Goal: Find specific page/section

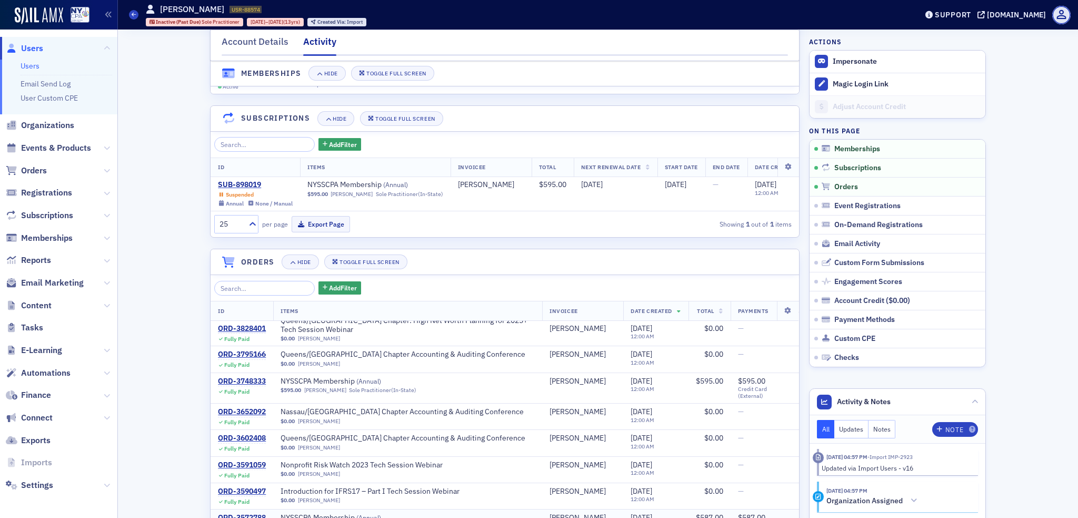
scroll to position [211, 0]
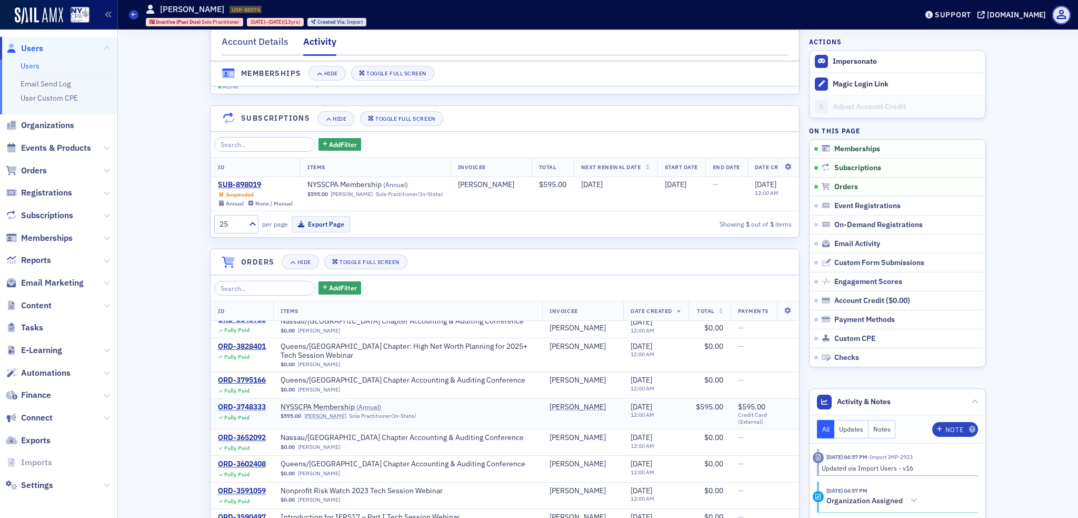
click at [234, 402] on div "ORD-3748333" at bounding box center [242, 406] width 48 height 9
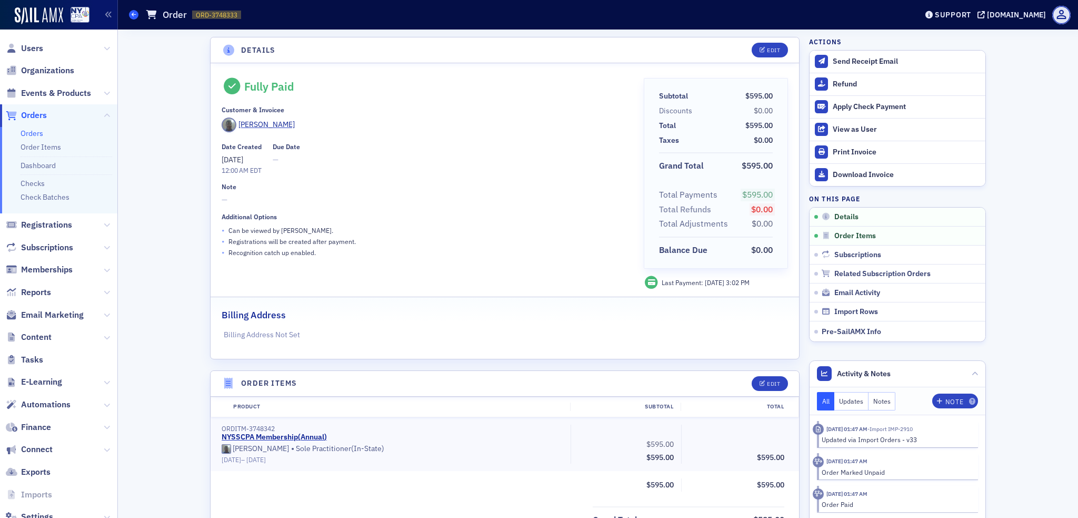
click at [133, 16] on icon at bounding box center [134, 14] width 4 height 5
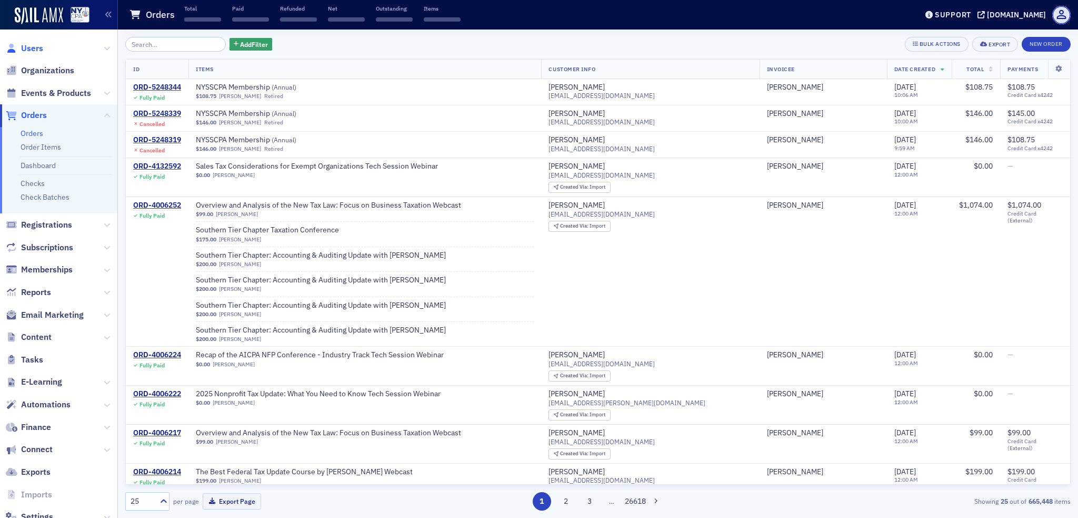
click at [42, 51] on span "Users" at bounding box center [32, 49] width 22 height 12
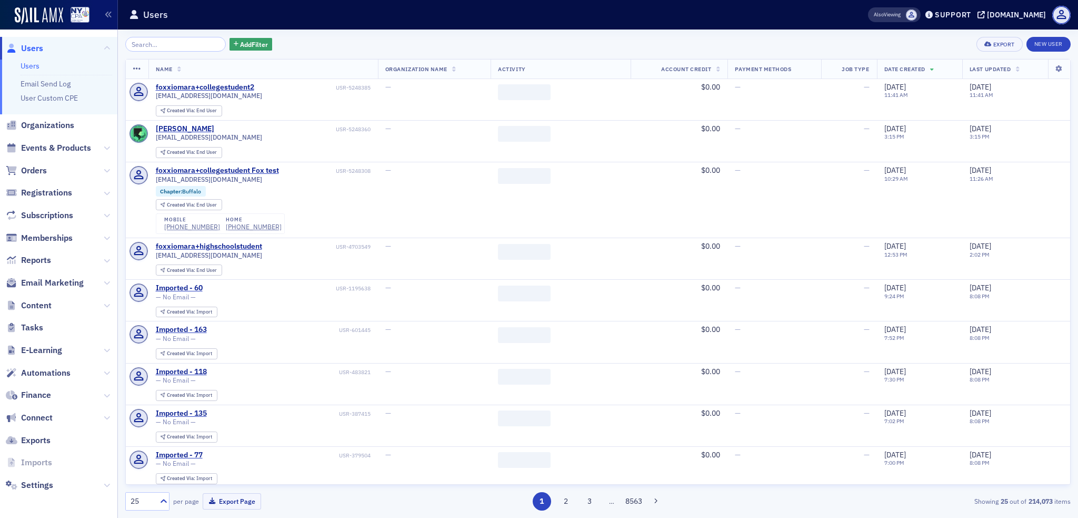
click at [164, 46] on input "search" at bounding box center [175, 44] width 101 height 15
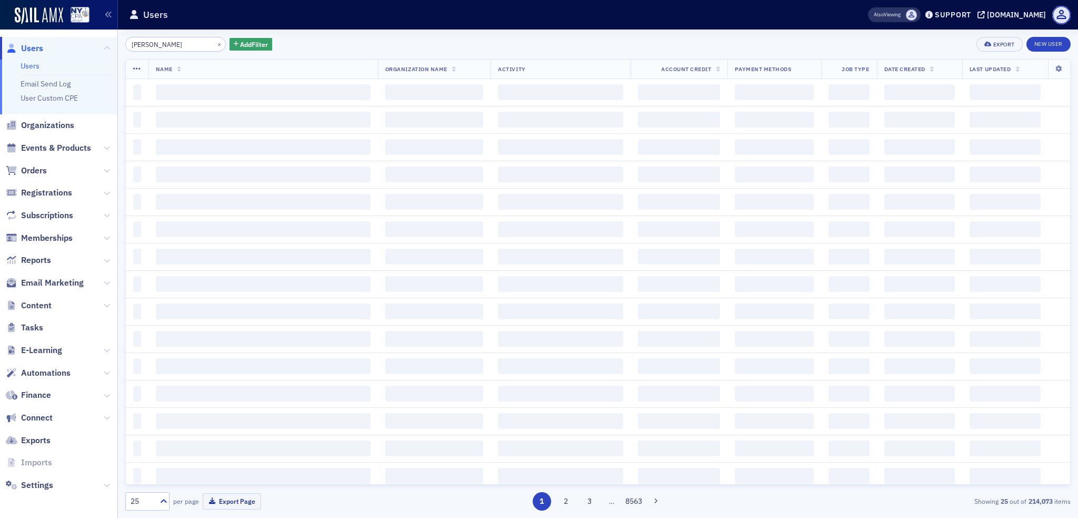
type input "[PERSON_NAME]"
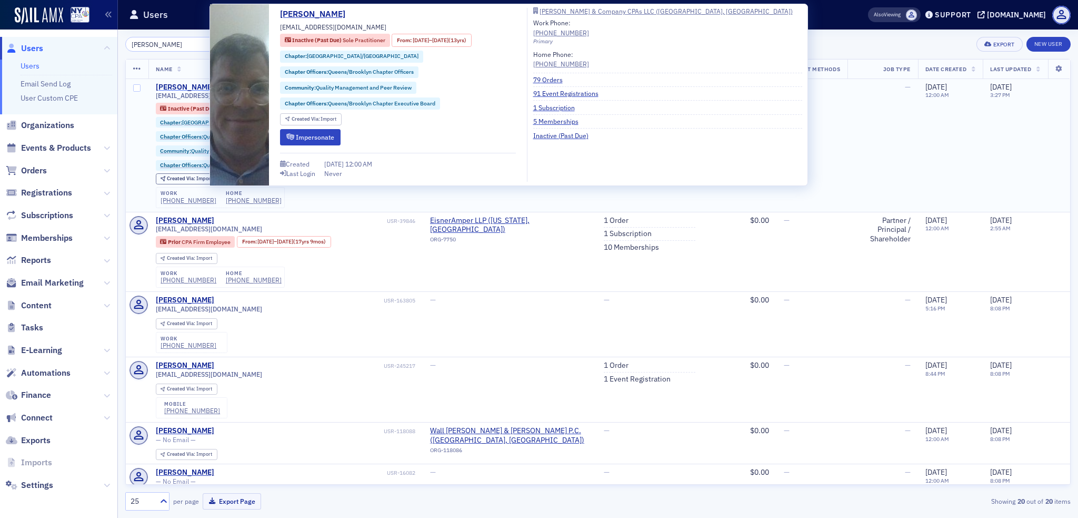
click at [162, 91] on div "[PERSON_NAME]" at bounding box center [185, 87] width 58 height 9
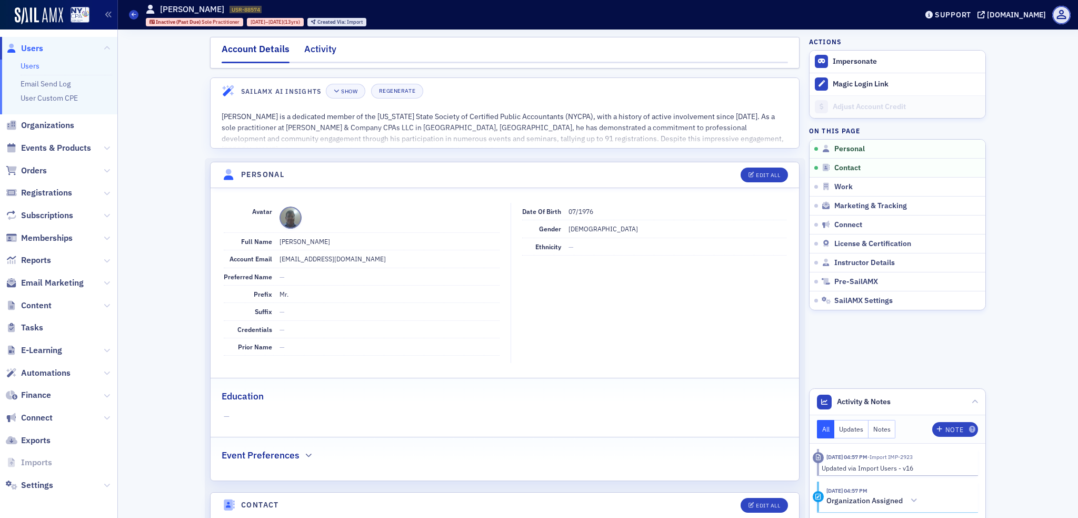
click at [311, 50] on div "Activity" at bounding box center [320, 51] width 32 height 19
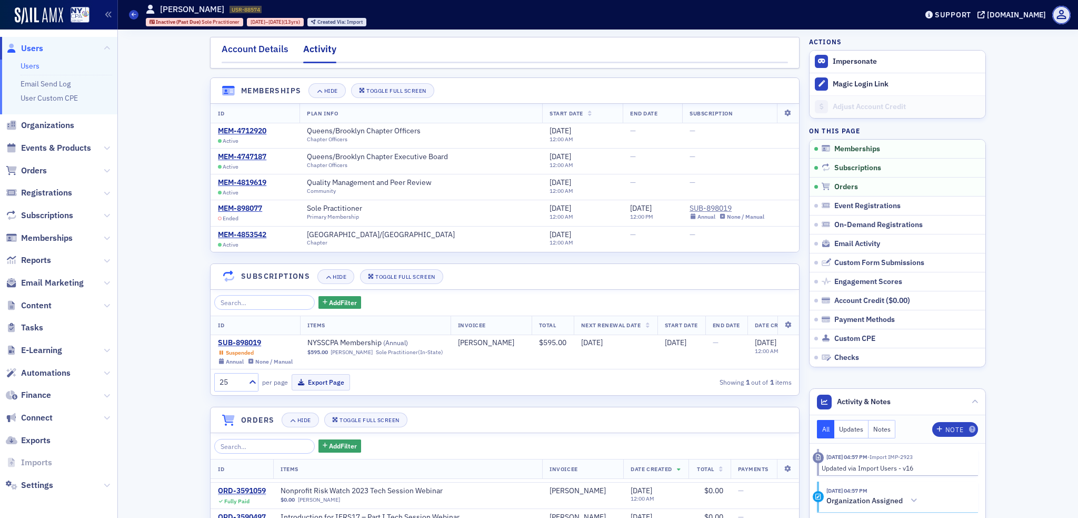
click at [243, 54] on div "Account Details" at bounding box center [255, 51] width 67 height 19
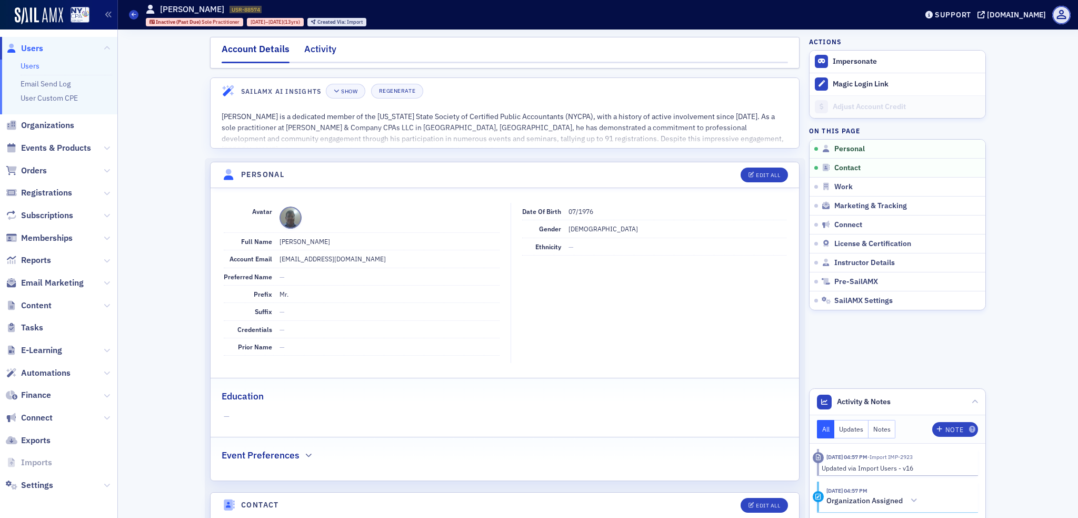
click at [313, 49] on div "Activity" at bounding box center [320, 51] width 32 height 19
